Goal: Check status: Check status

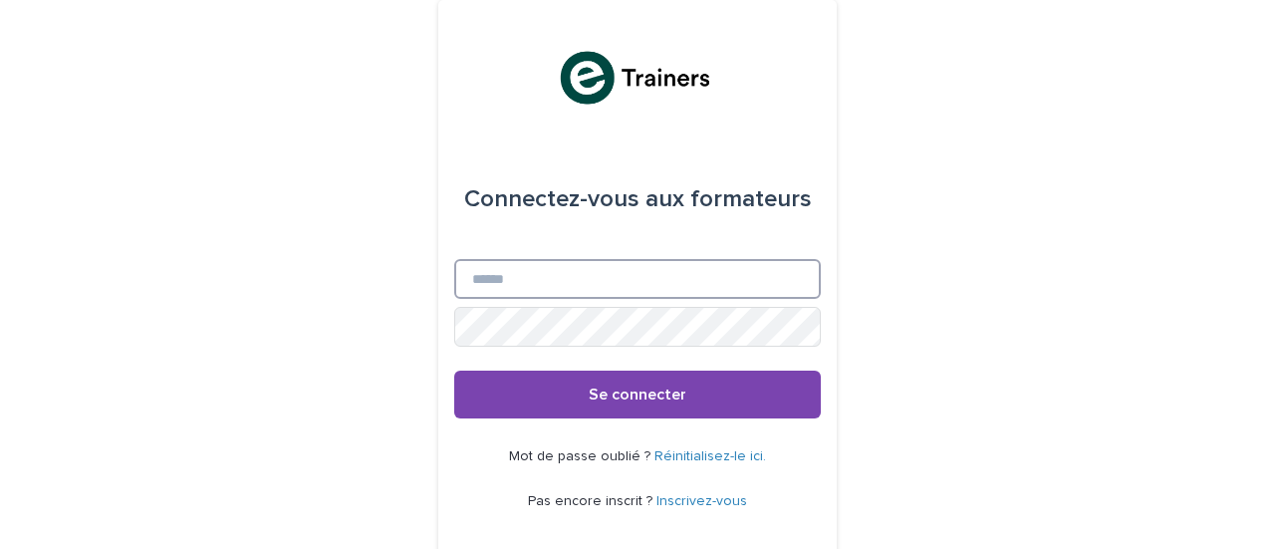
click at [493, 288] on input "E-mail" at bounding box center [637, 279] width 367 height 40
type input "**********"
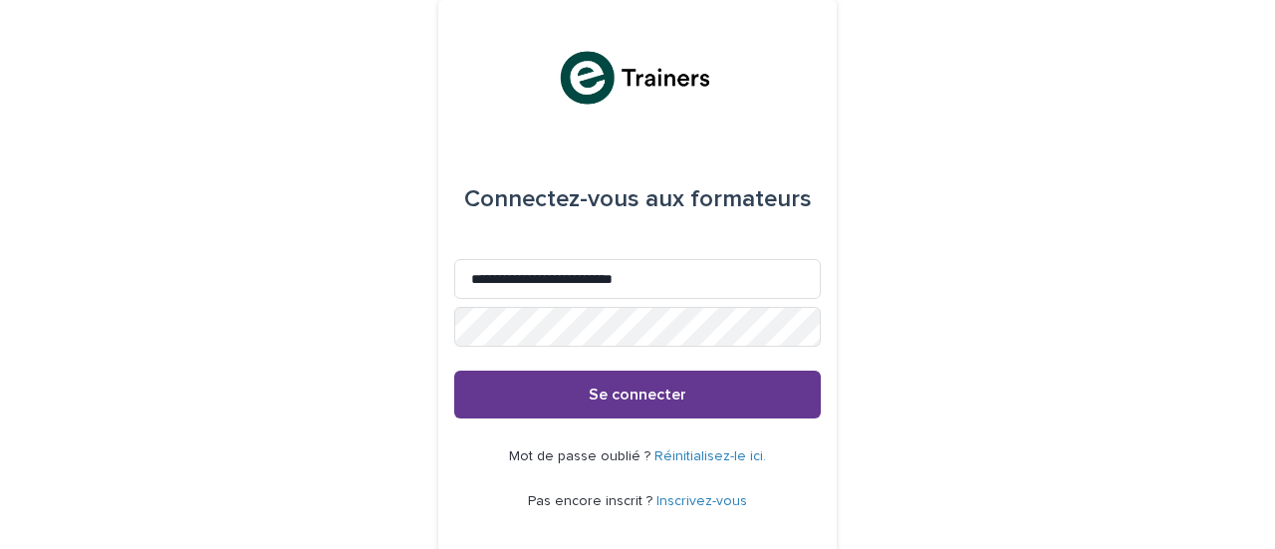
click at [582, 385] on button "Se connecter" at bounding box center [637, 395] width 367 height 48
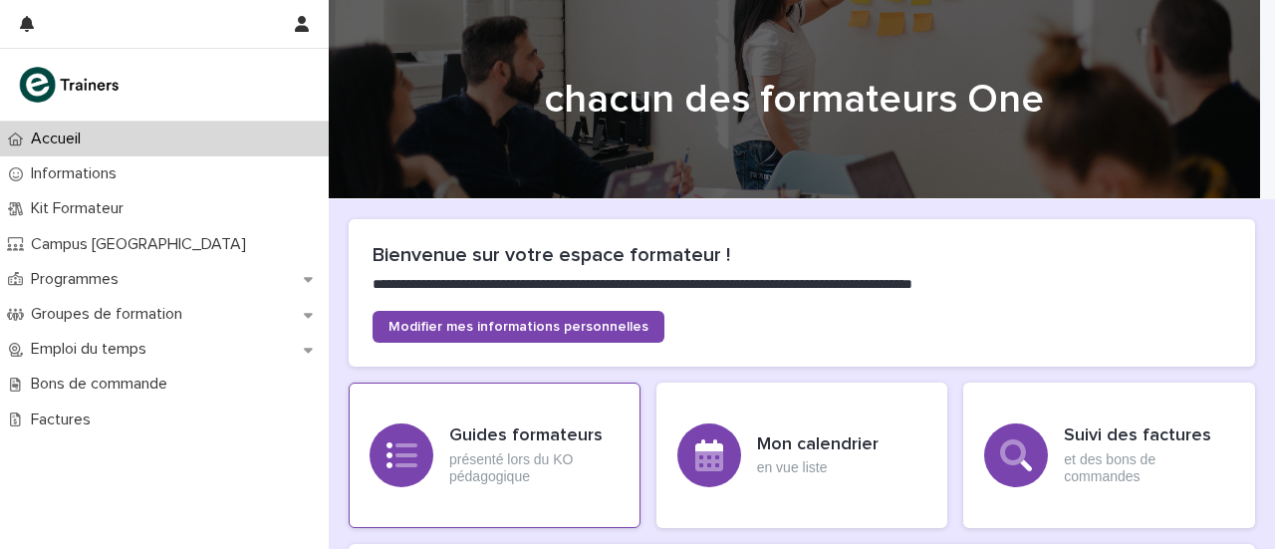
scroll to position [96, 0]
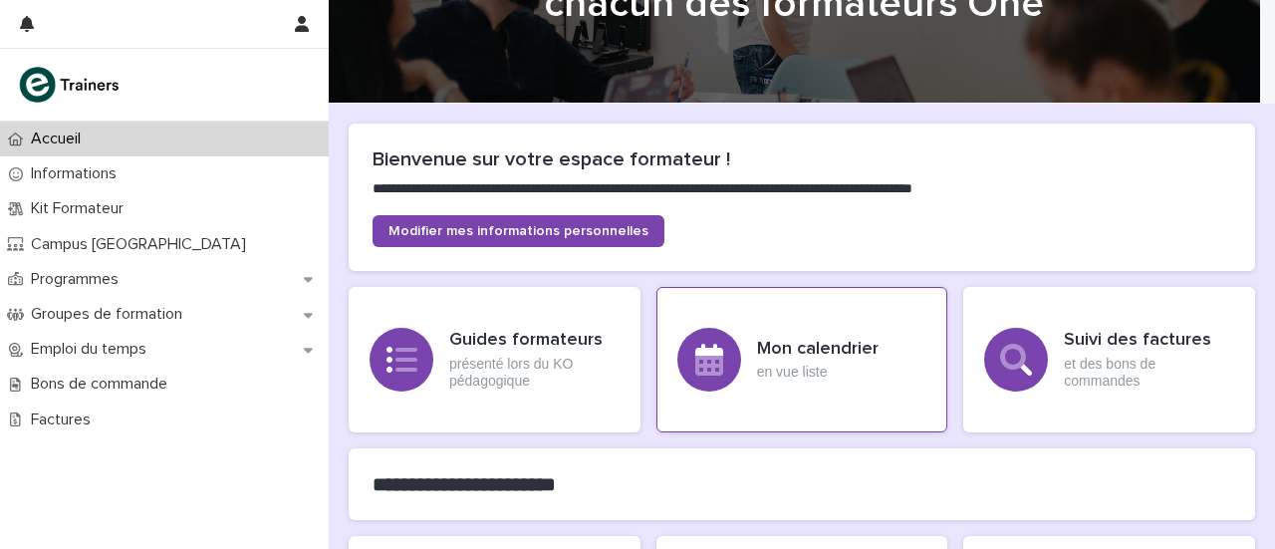
click at [734, 393] on div "Mon calendrier en vue liste" at bounding box center [802, 359] width 292 height 145
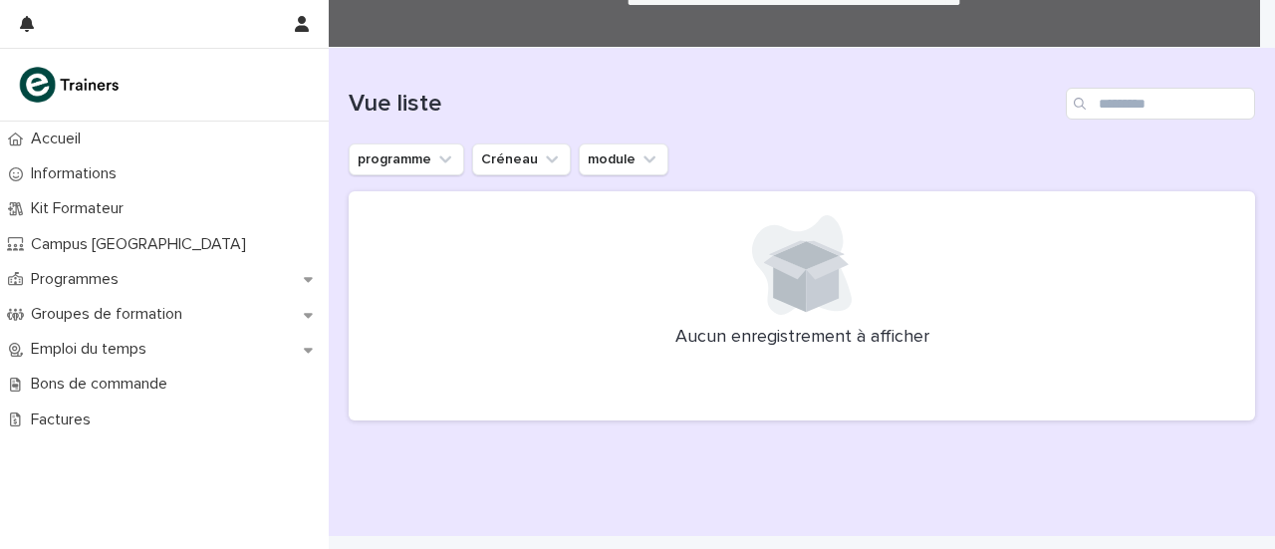
scroll to position [153, 0]
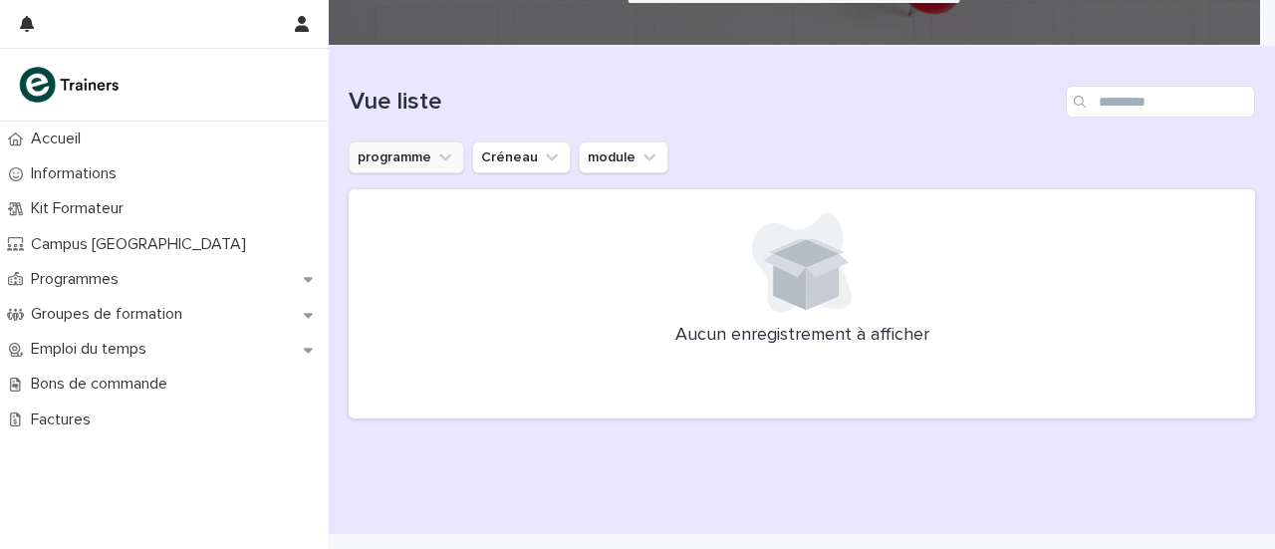
click at [424, 166] on button "programme" at bounding box center [407, 157] width 116 height 32
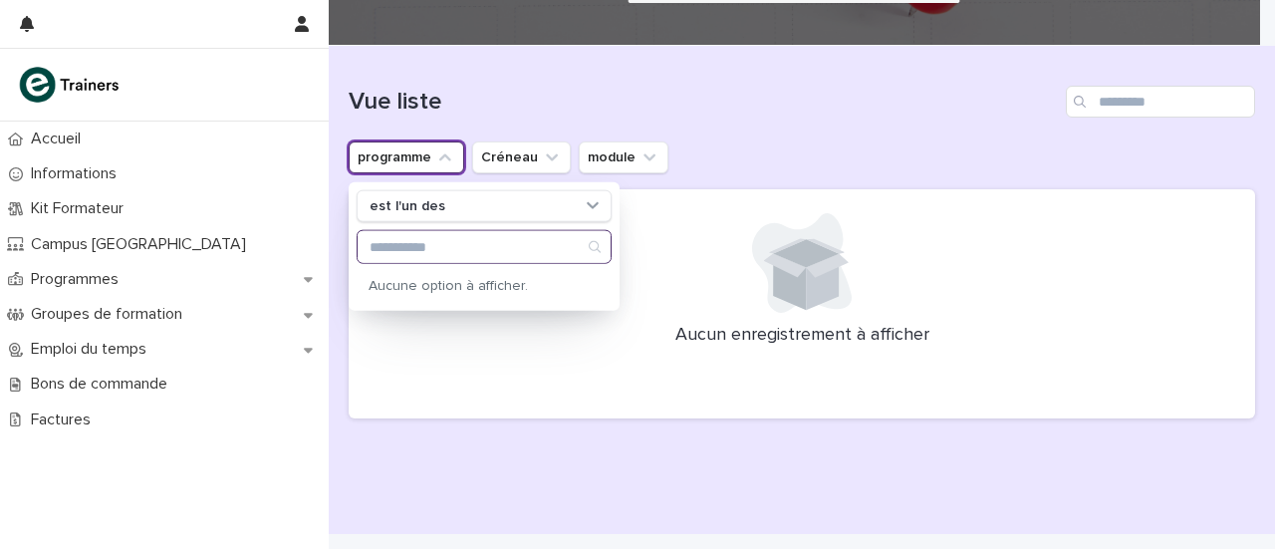
click at [426, 258] on input "Recherche" at bounding box center [484, 247] width 253 height 32
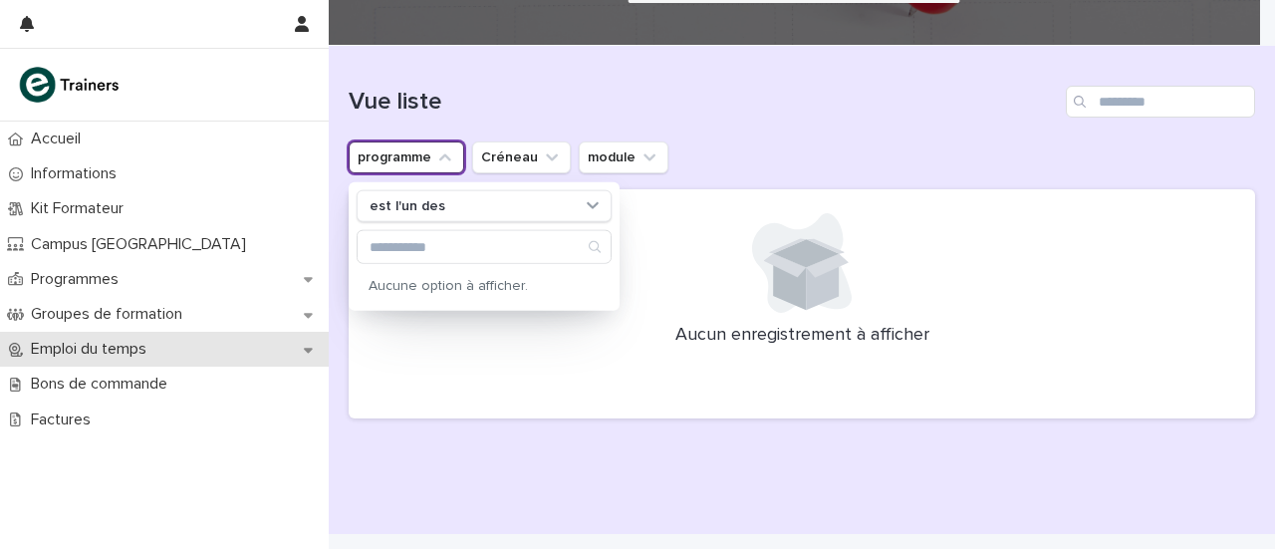
click at [163, 350] on div "Emploi du temps" at bounding box center [164, 349] width 329 height 35
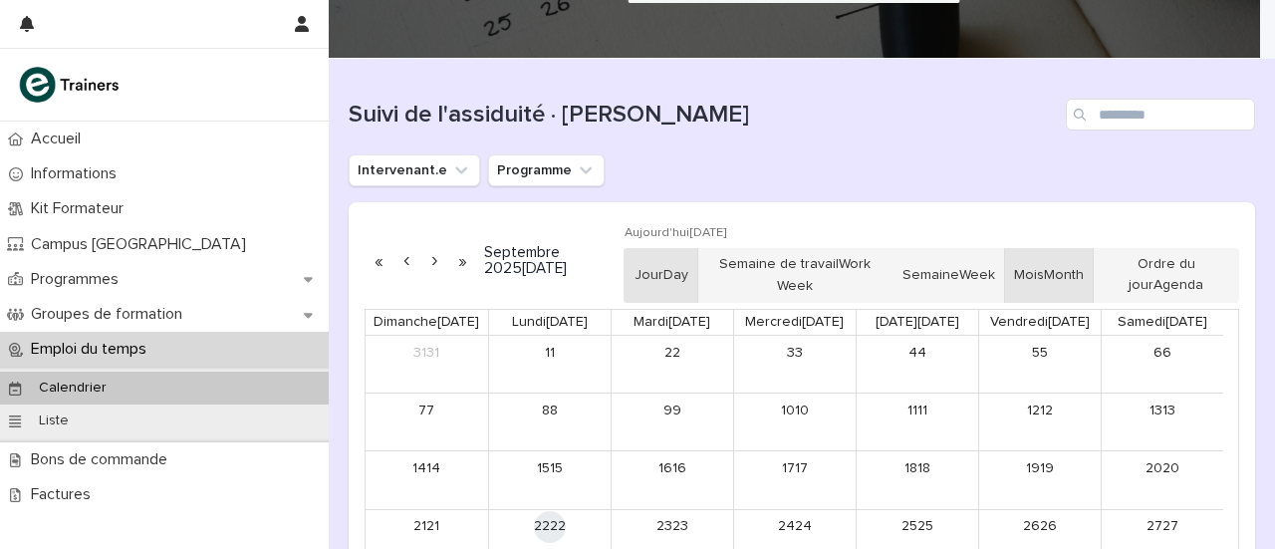
scroll to position [139, 0]
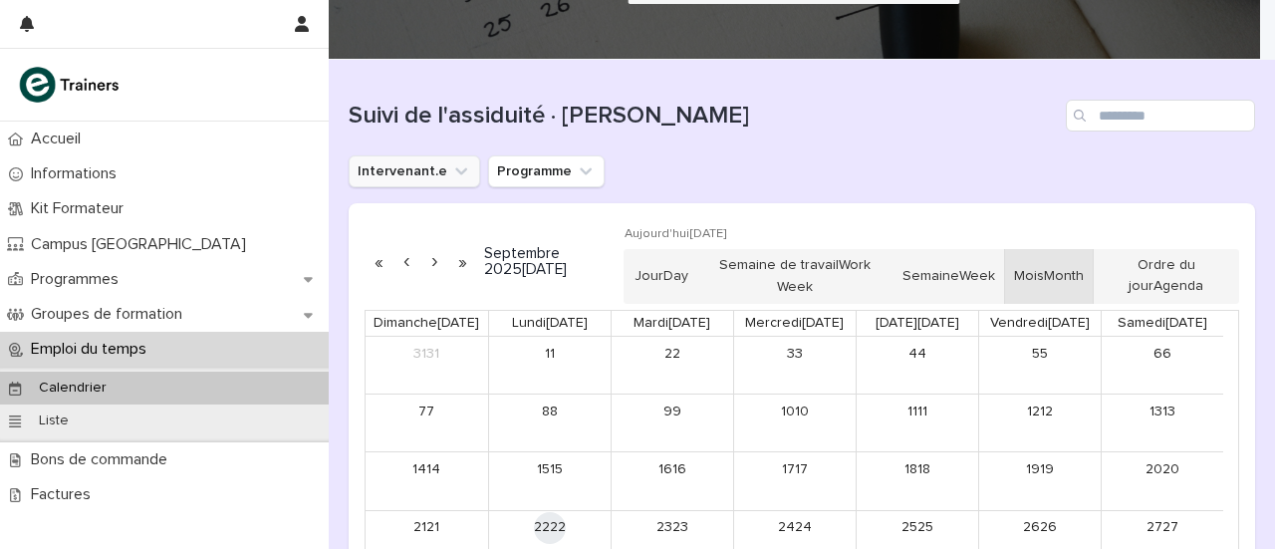
click at [460, 176] on icon "Intervenant.e" at bounding box center [461, 171] width 20 height 20
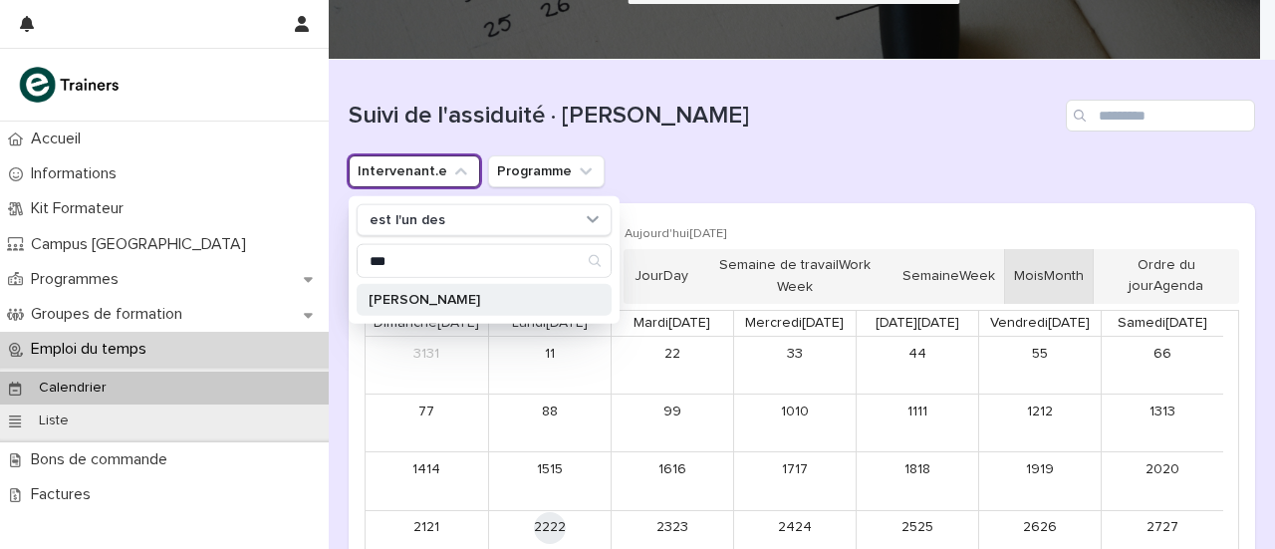
type input "***"
click at [423, 298] on font "[PERSON_NAME]" at bounding box center [425, 300] width 112 height 14
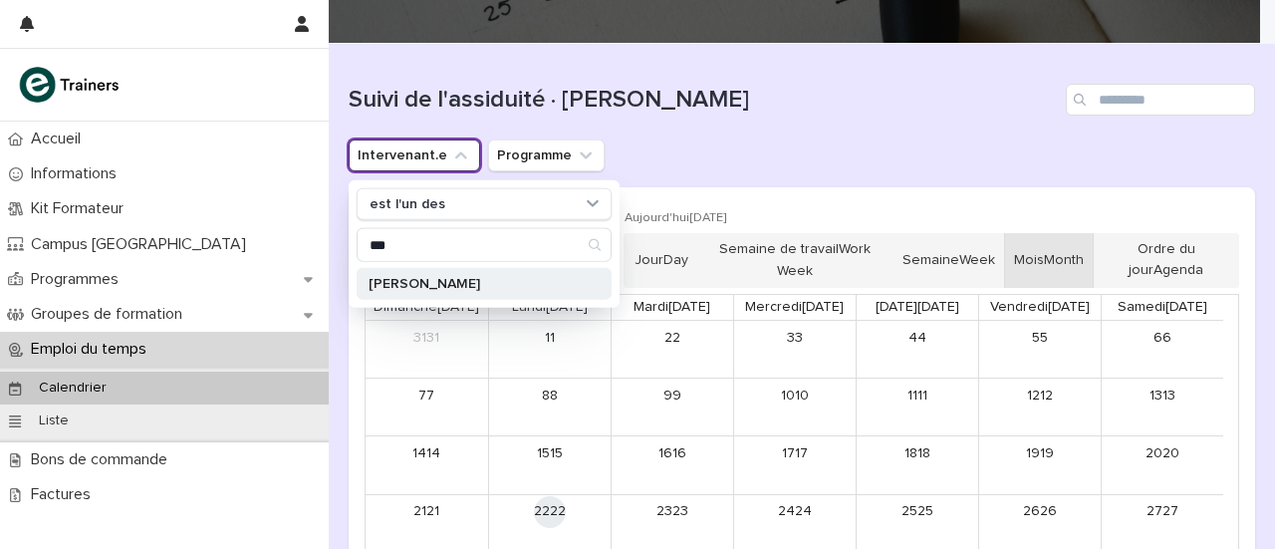
scroll to position [141, 0]
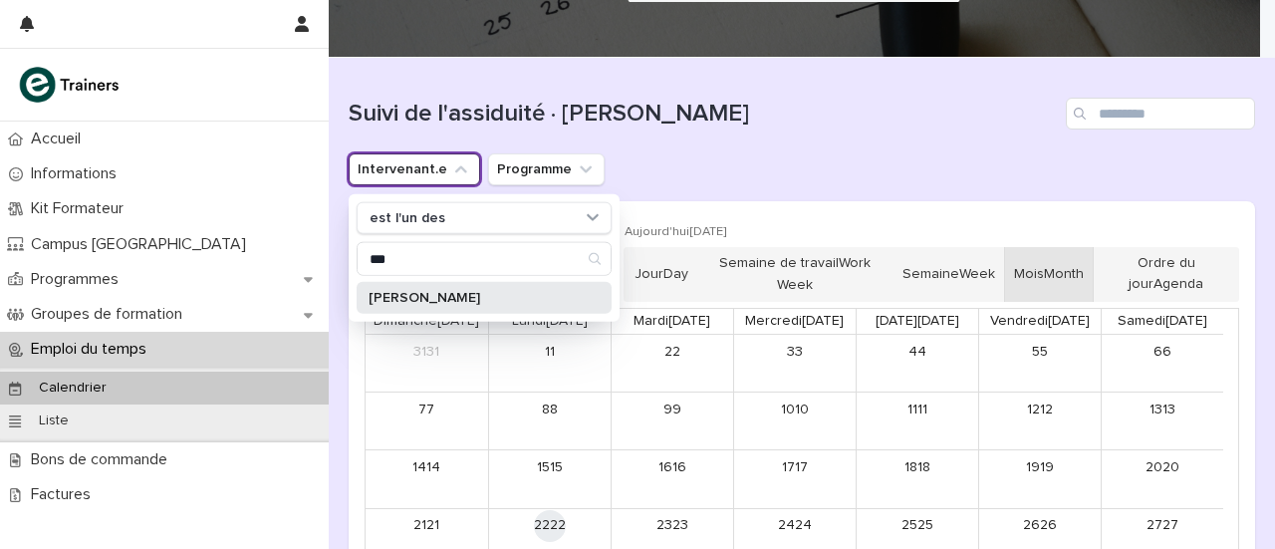
click at [522, 293] on p "Edwiges MARIE-ANGE" at bounding box center [474, 298] width 211 height 14
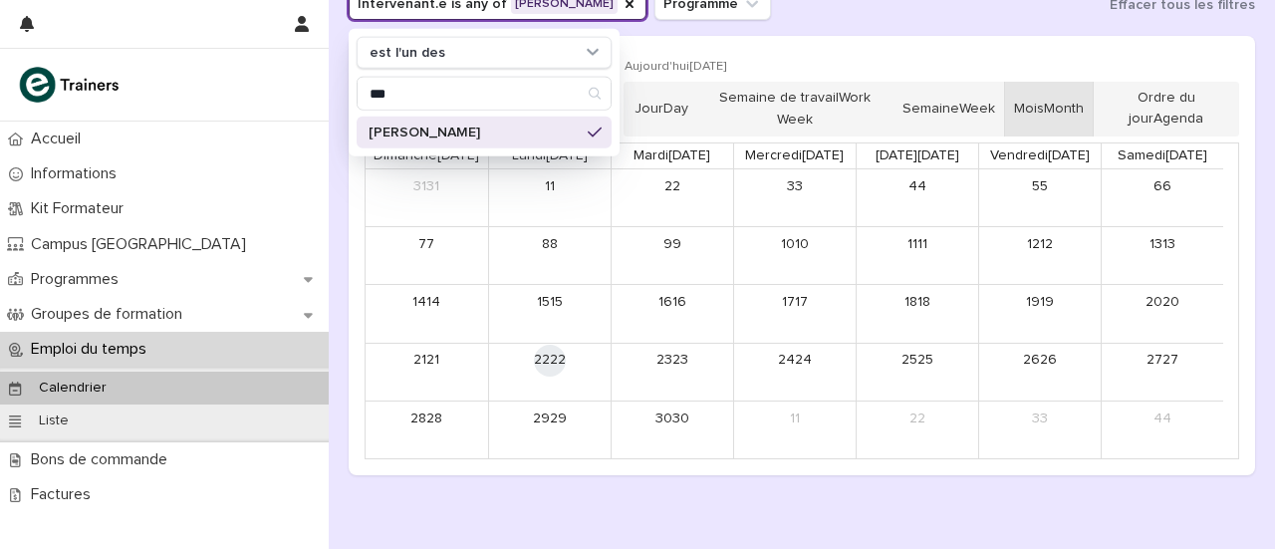
scroll to position [218, 0]
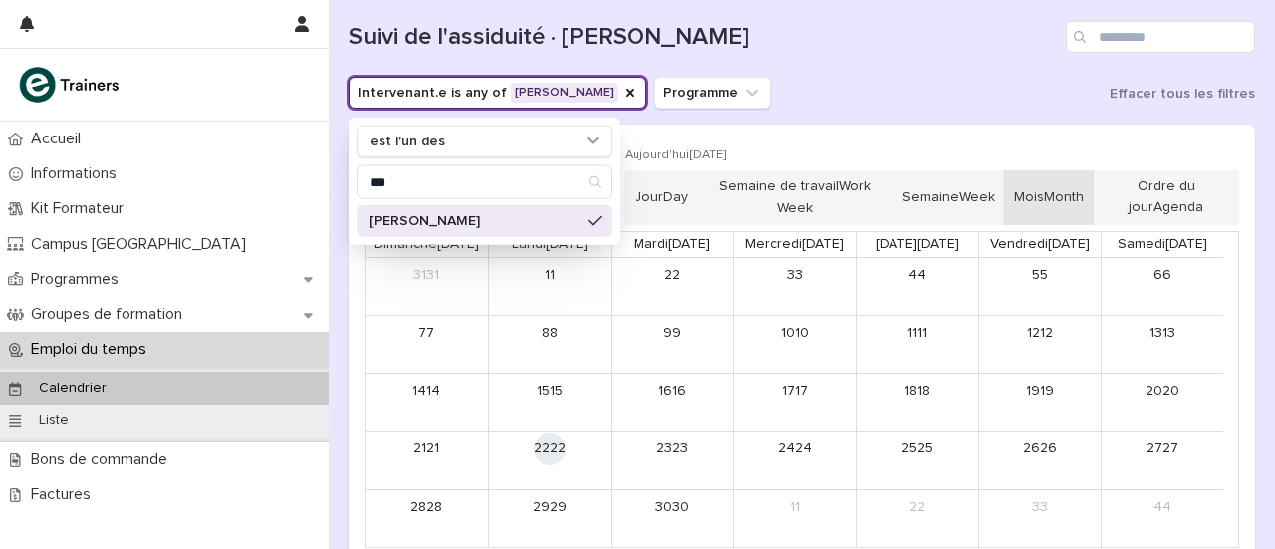
click at [709, 111] on ul "Intervenant.e is any of Edwiges MARIE-ANGE est l'un des *** Edwiges MARIE-ANGE …" at bounding box center [560, 93] width 430 height 40
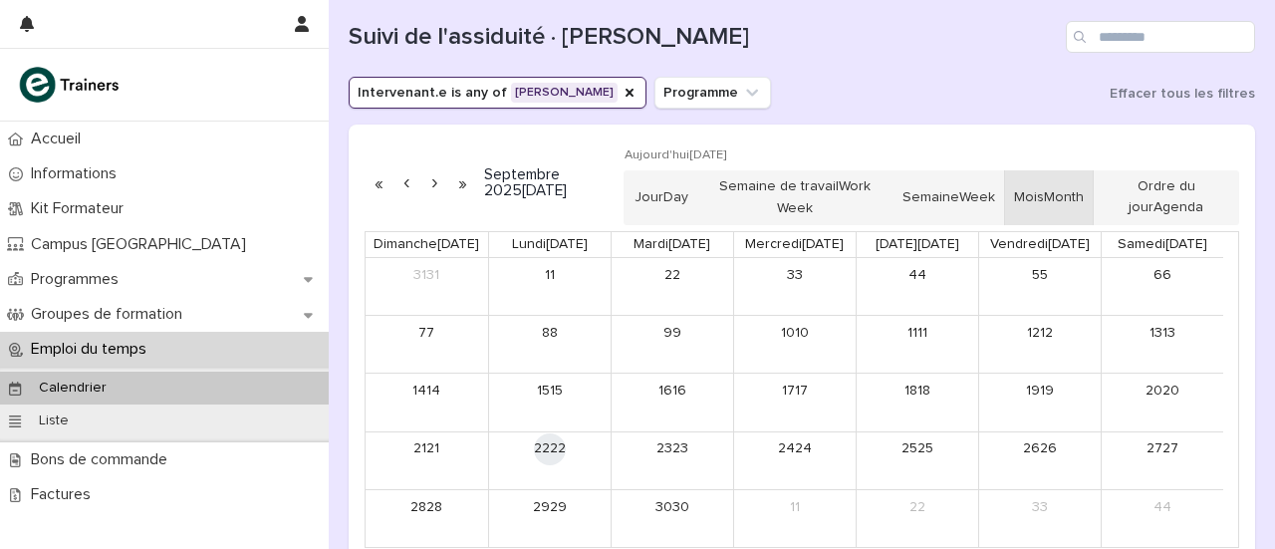
click at [439, 184] on button "button" at bounding box center [434, 183] width 28 height 32
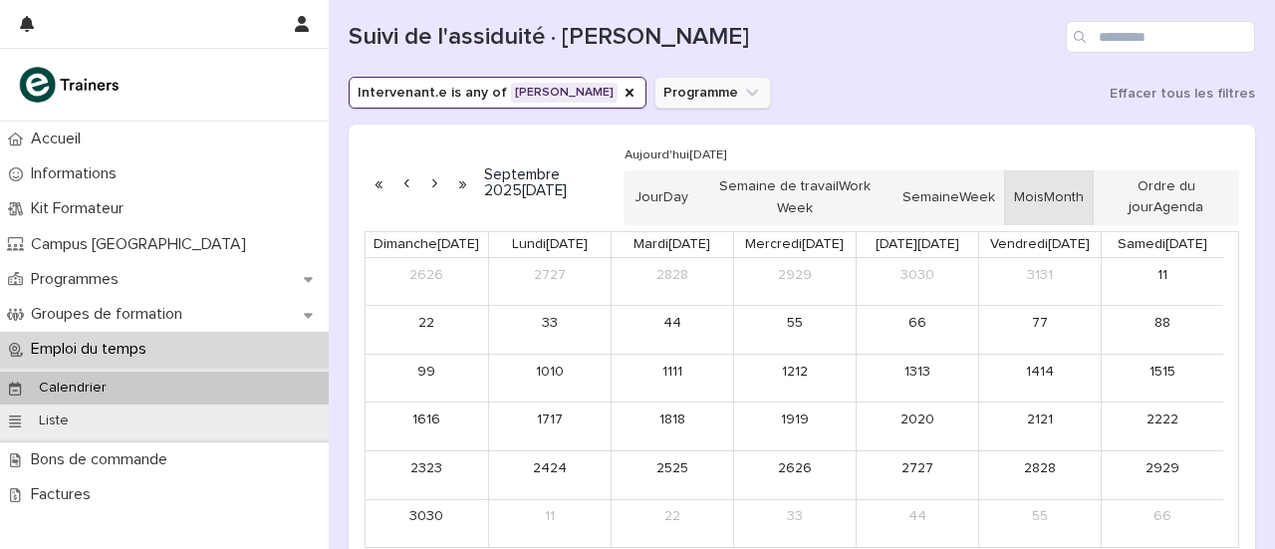
click at [707, 90] on button "Programme" at bounding box center [712, 93] width 117 height 32
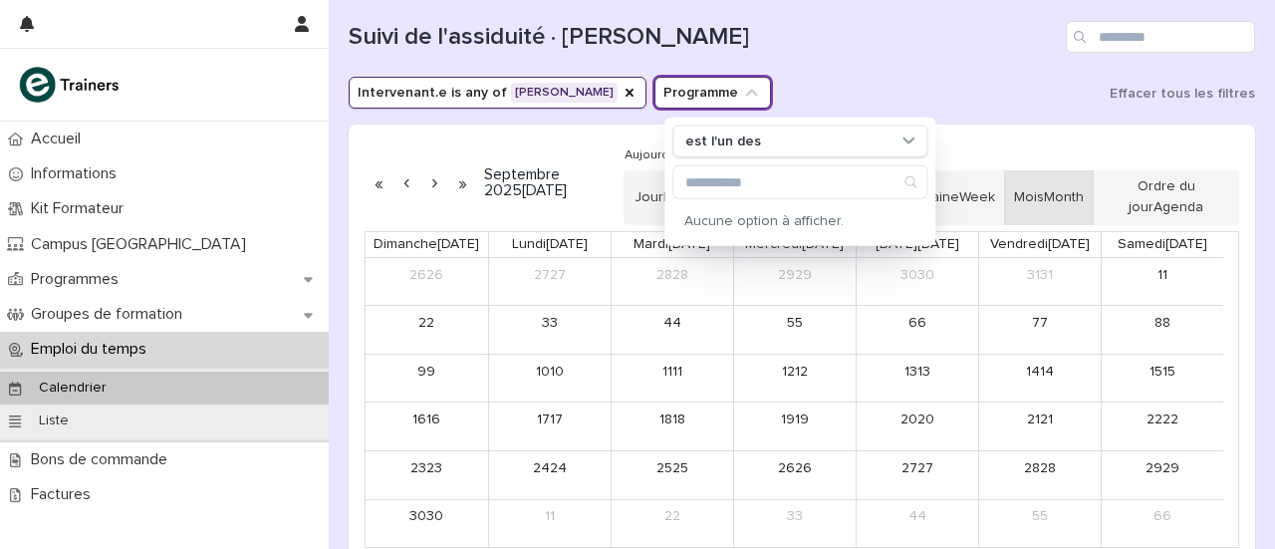
click at [707, 90] on button "Programme" at bounding box center [712, 93] width 117 height 32
